Goal: Information Seeking & Learning: Learn about a topic

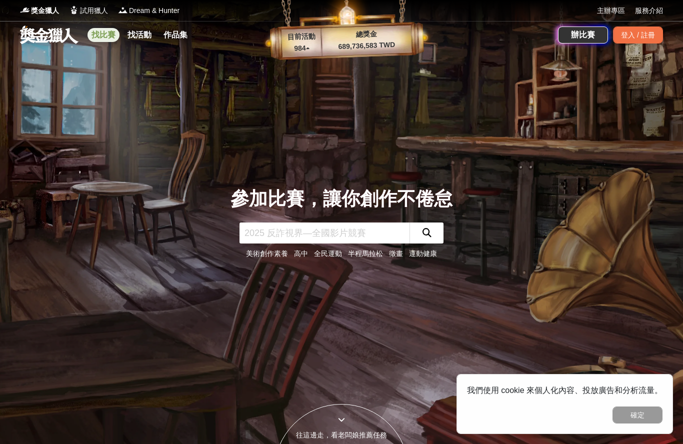
click at [105, 34] on link "找比賽" at bounding box center [104, 35] width 32 height 14
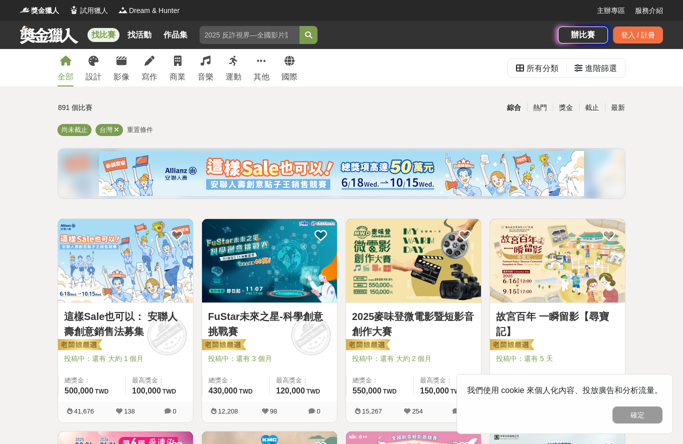
click at [116, 273] on img at bounding box center [125, 261] width 135 height 84
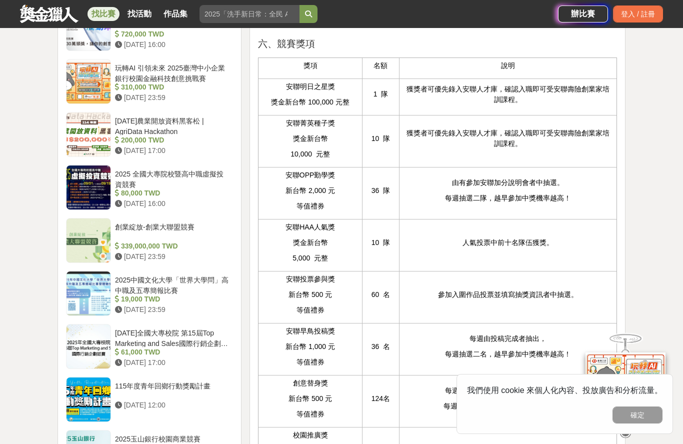
scroll to position [954, 0]
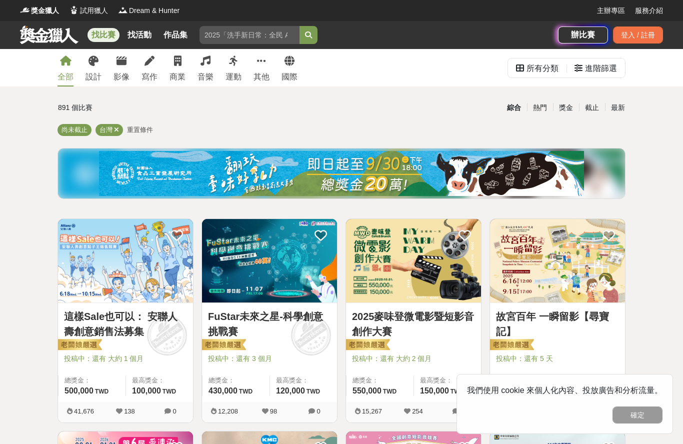
click at [282, 267] on img at bounding box center [269, 261] width 135 height 84
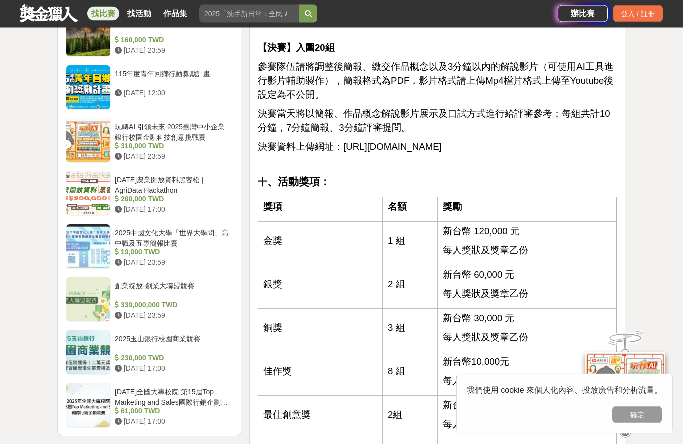
scroll to position [1459, 0]
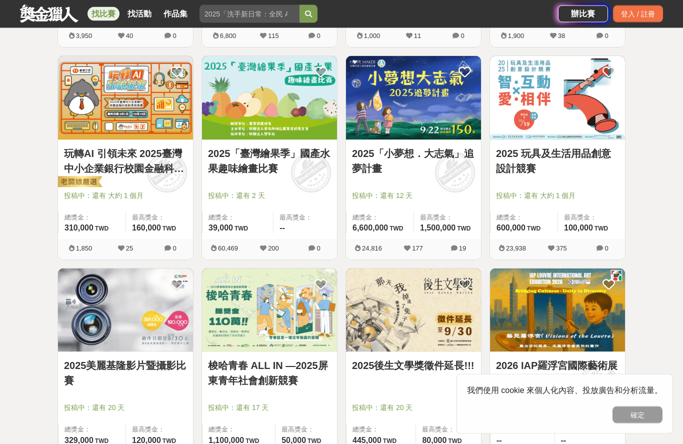
scroll to position [799, 0]
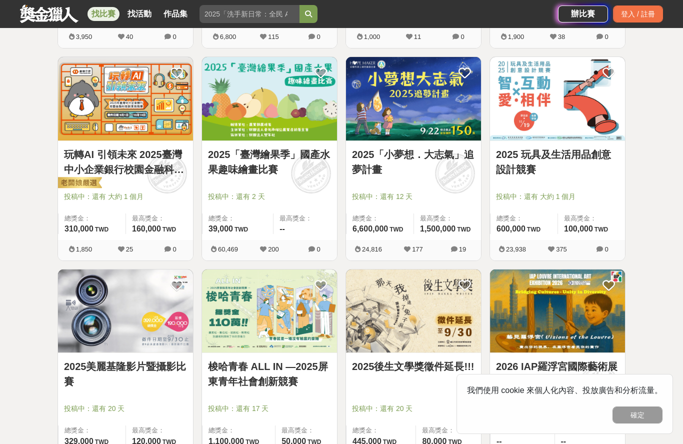
click at [393, 117] on img at bounding box center [413, 99] width 135 height 84
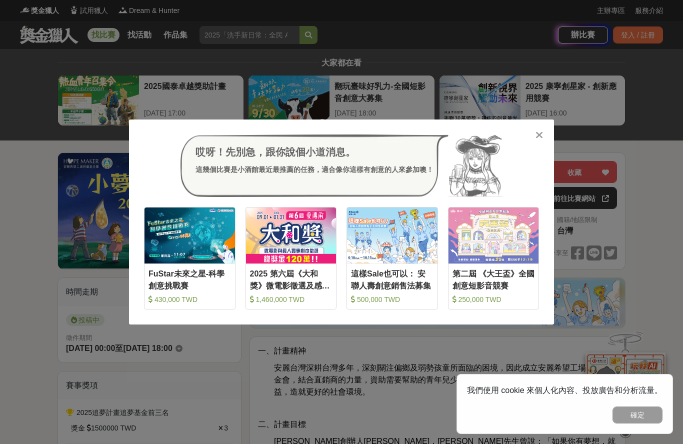
click at [540, 135] on icon at bounding box center [540, 135] width 8 height 10
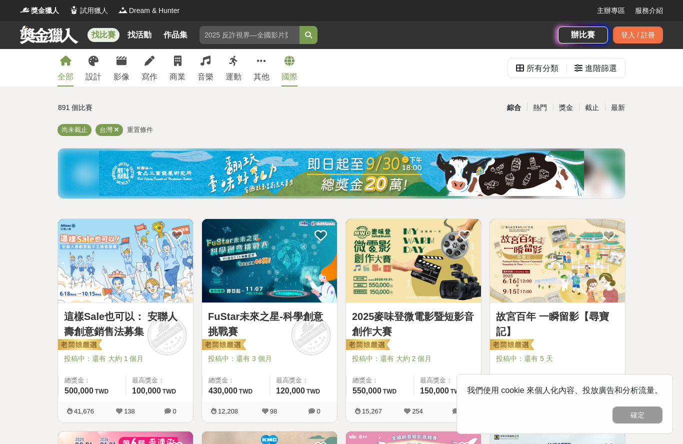
click at [288, 65] on icon at bounding box center [290, 61] width 10 height 10
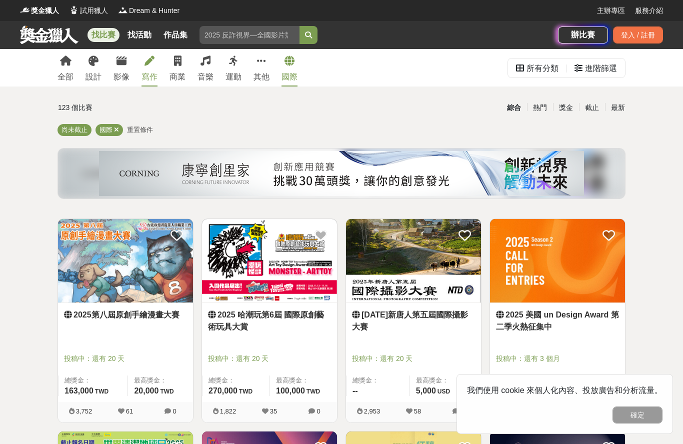
click at [152, 71] on link "寫作" at bounding box center [150, 68] width 16 height 38
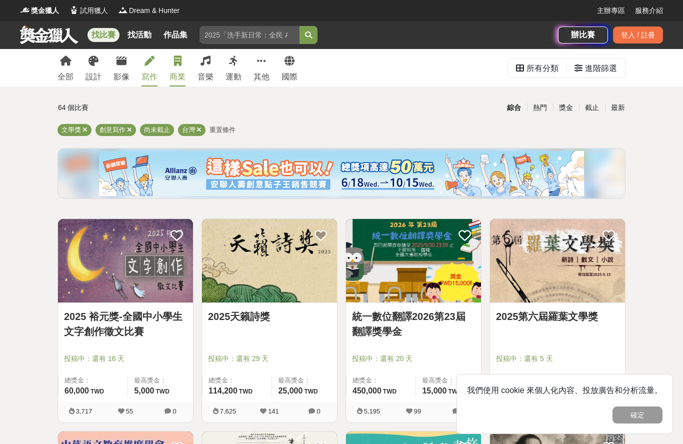
click at [182, 70] on link "商業" at bounding box center [178, 68] width 16 height 38
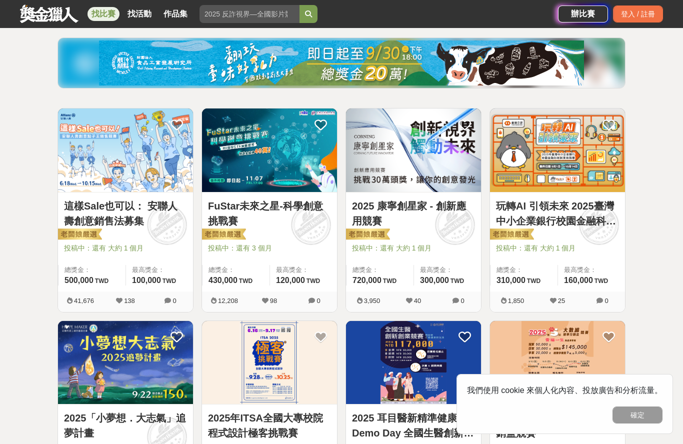
scroll to position [208, 0]
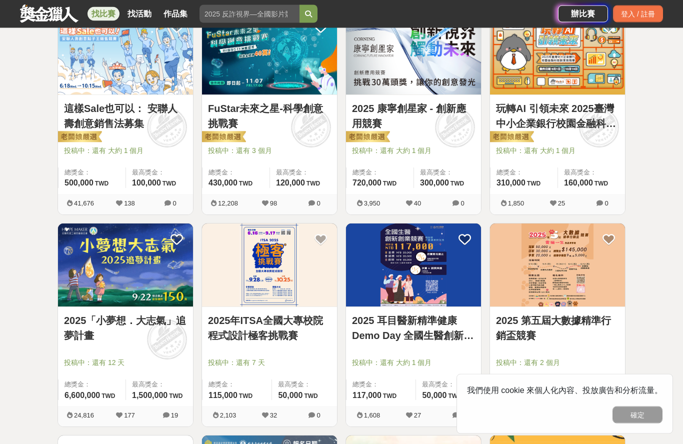
click at [128, 304] on img at bounding box center [125, 266] width 135 height 84
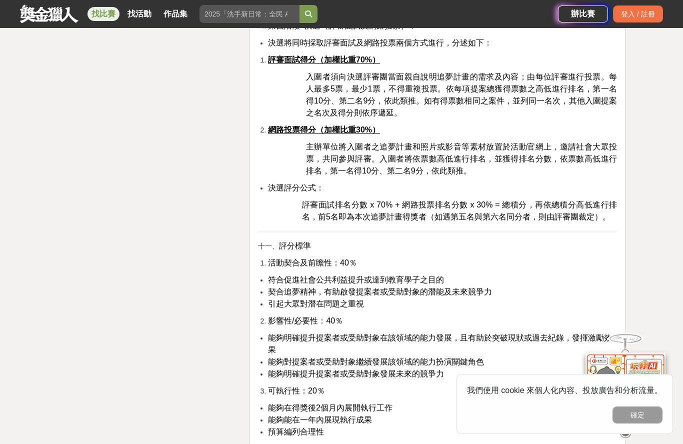
scroll to position [2193, 0]
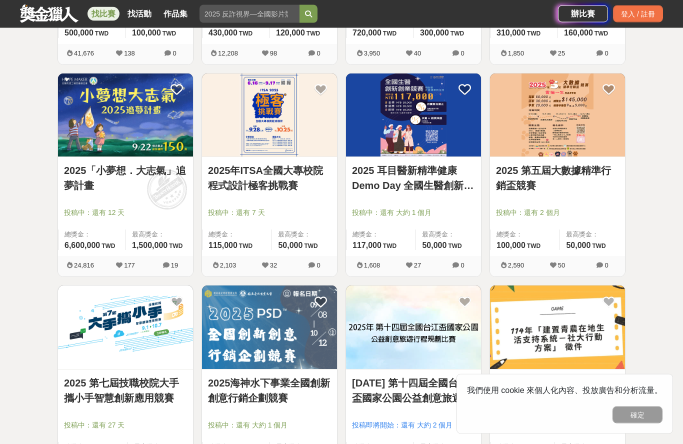
scroll to position [358, 0]
click at [540, 111] on img at bounding box center [557, 116] width 135 height 84
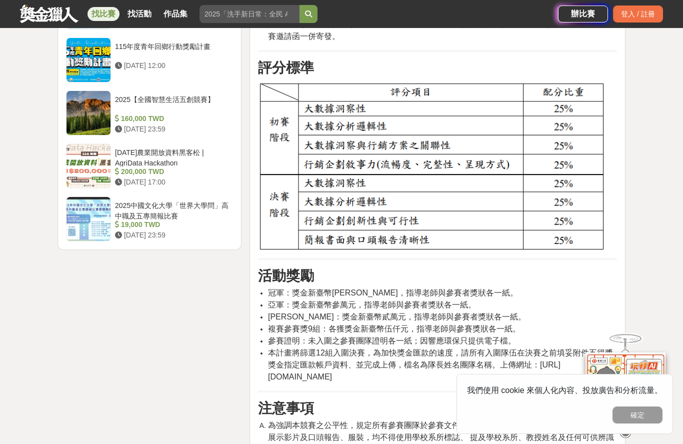
scroll to position [1257, 0]
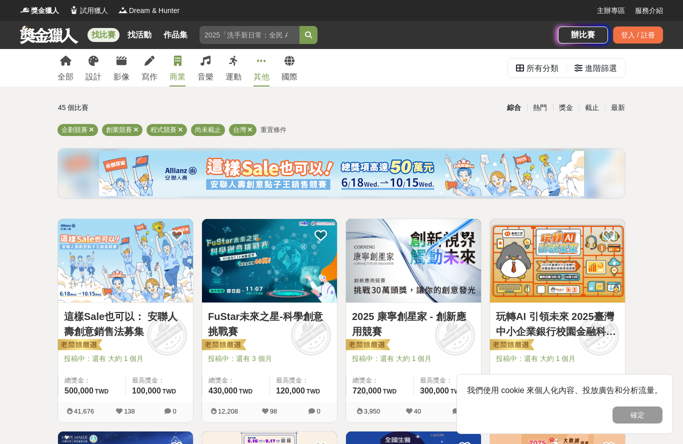
click at [260, 60] on icon at bounding box center [261, 61] width 9 height 10
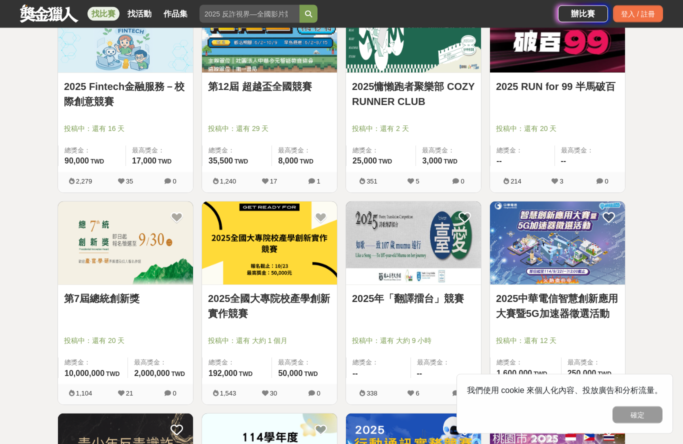
scroll to position [230, 0]
click at [84, 229] on img at bounding box center [125, 244] width 135 height 84
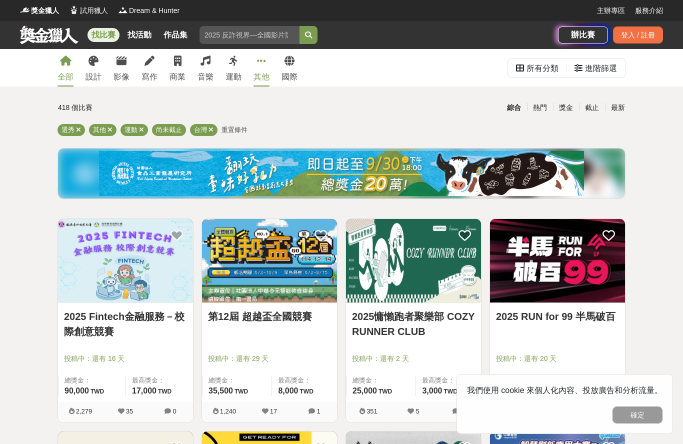
click at [66, 70] on link "全部" at bounding box center [66, 68] width 16 height 38
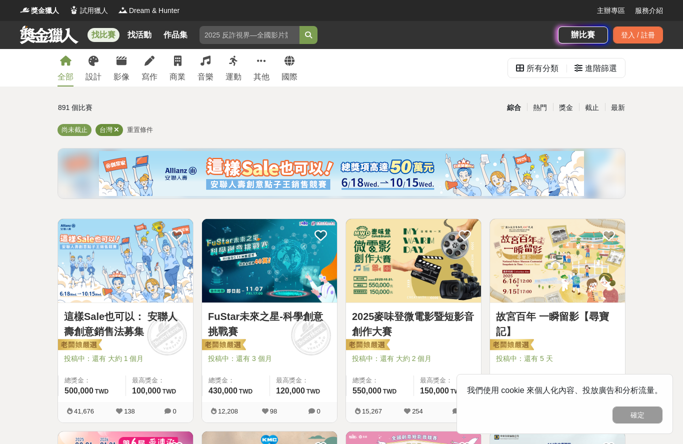
click at [122, 127] on div "台灣" at bounding box center [110, 130] width 28 height 12
click at [117, 129] on icon at bounding box center [116, 130] width 5 height 7
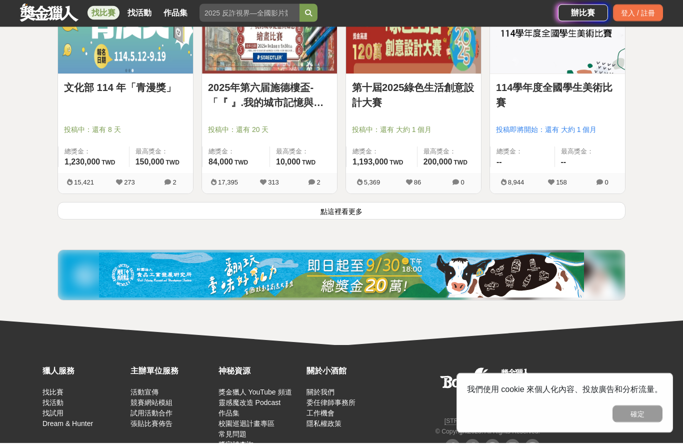
scroll to position [1289, 0]
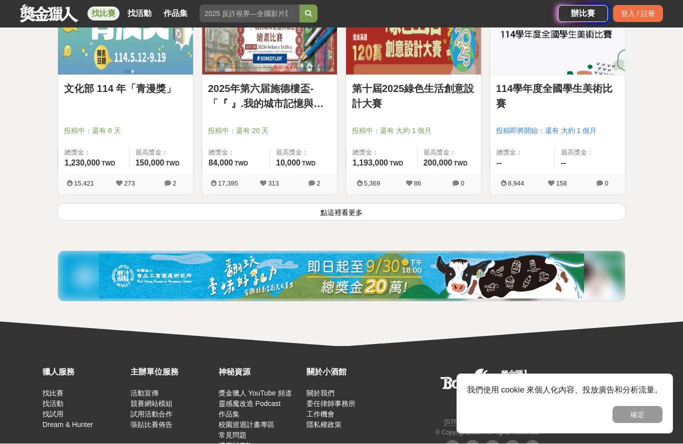
click at [78, 215] on button "點這裡看更多" at bounding box center [342, 213] width 568 height 18
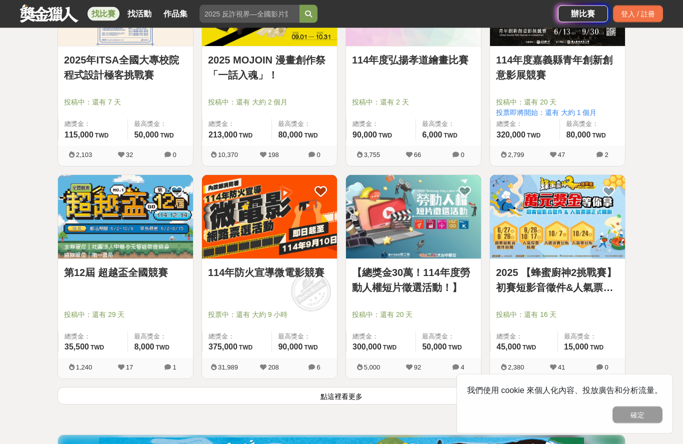
scroll to position [2421, 0]
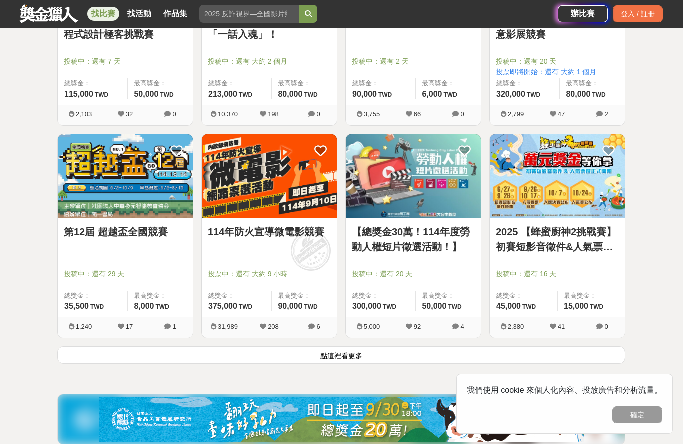
click at [117, 364] on button "點這裡看更多" at bounding box center [342, 356] width 568 height 18
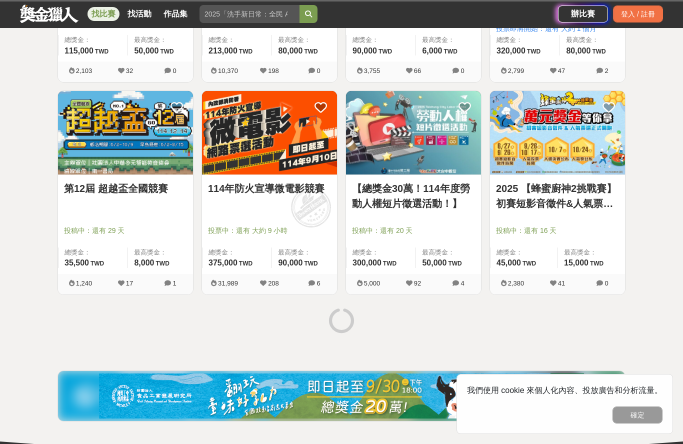
click at [117, 322] on div at bounding box center [342, 322] width 576 height 38
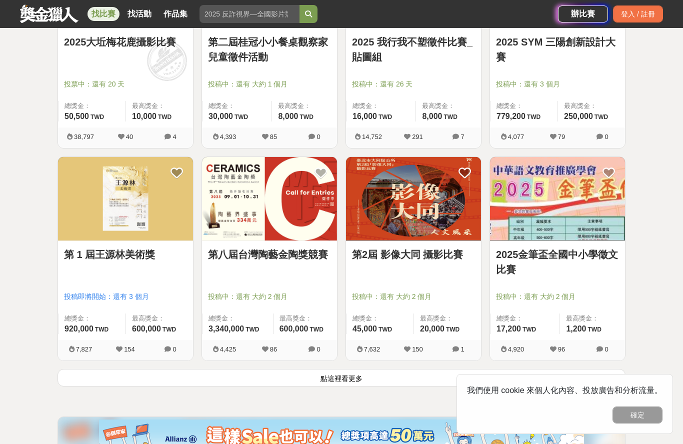
scroll to position [3710, 0]
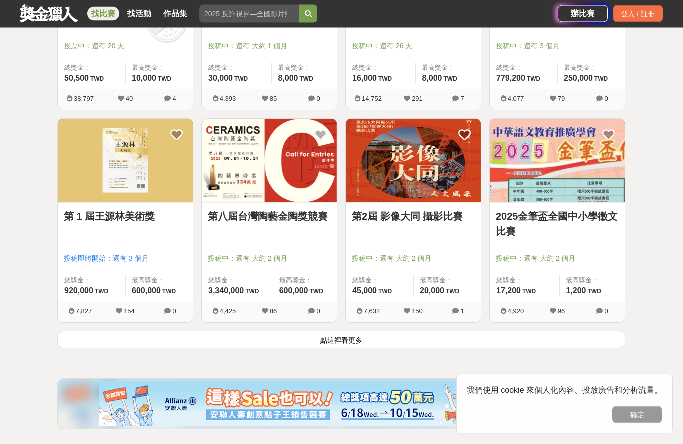
click at [92, 344] on button "點這裡看更多" at bounding box center [342, 341] width 568 height 18
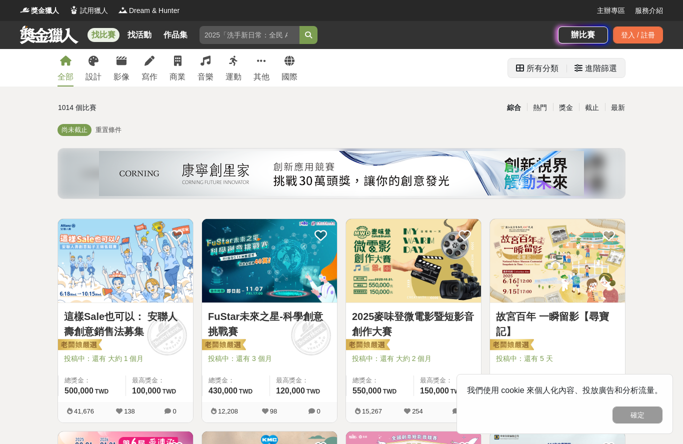
click at [594, 71] on div "進階篩選" at bounding box center [601, 69] width 32 height 20
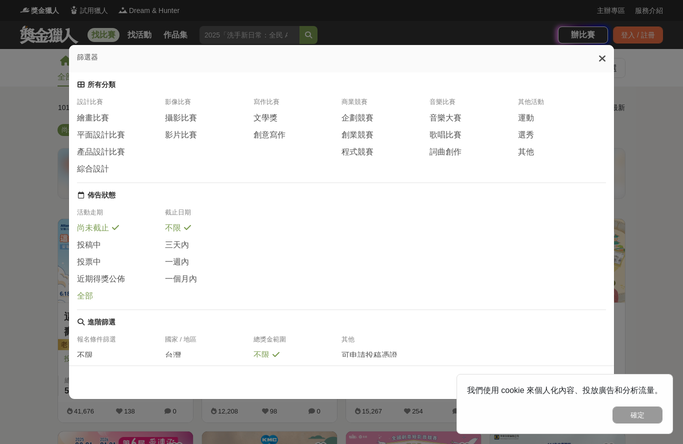
click at [121, 291] on div "全部" at bounding box center [121, 296] width 88 height 11
click at [141, 191] on div "佈告狀態" at bounding box center [342, 195] width 530 height 9
click at [91, 291] on span "全部" at bounding box center [85, 296] width 16 height 11
click at [87, 292] on span "全部" at bounding box center [85, 296] width 16 height 11
click at [601, 54] on icon at bounding box center [603, 59] width 8 height 10
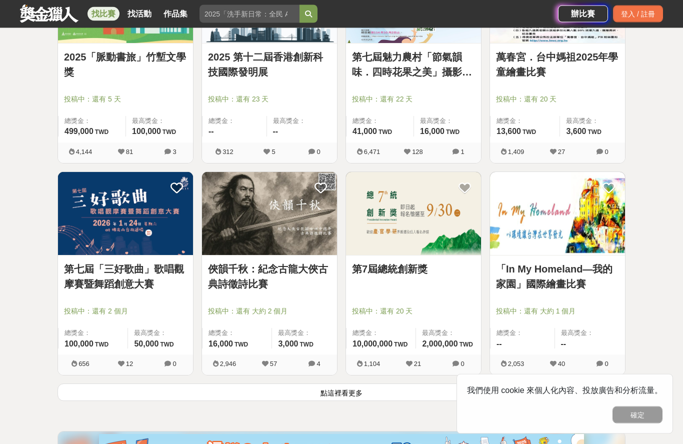
scroll to position [4932, 0]
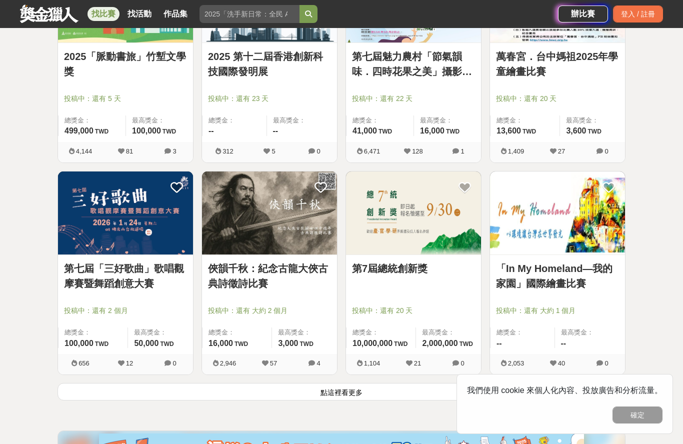
click at [300, 398] on button "點這裡看更多" at bounding box center [342, 392] width 568 height 18
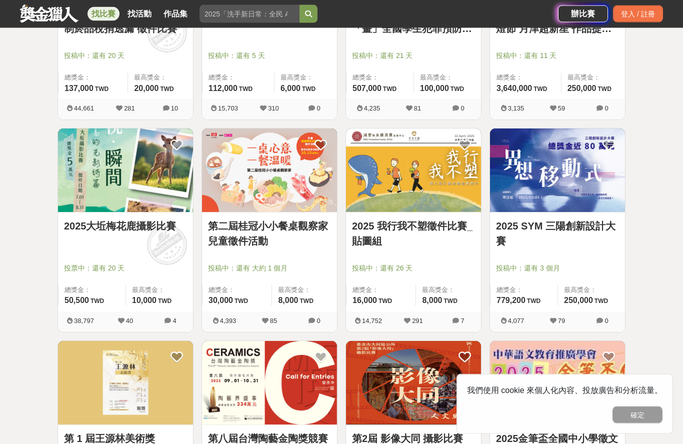
scroll to position [3486, 0]
